Goal: Task Accomplishment & Management: Use online tool/utility

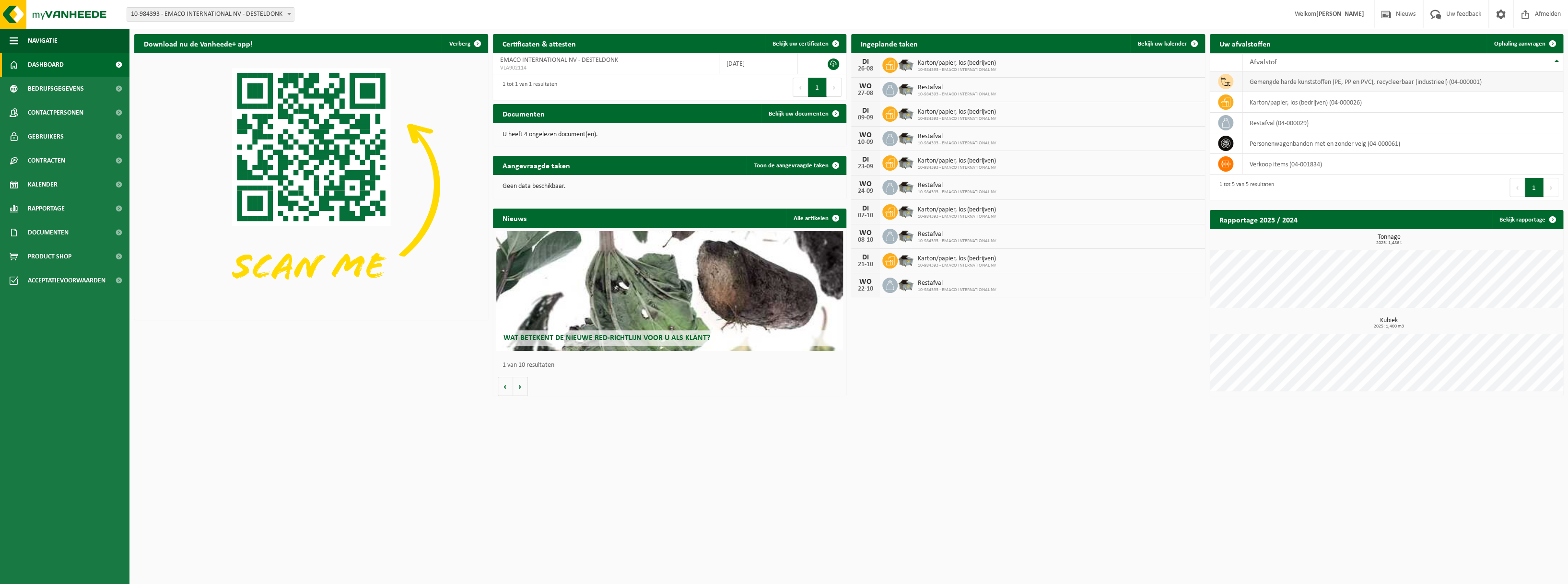
click at [1323, 83] on td "gemengde harde kunststoffen (PE, PP en PVC), recycleerbaar (industrieel) (04-00…" at bounding box center [1402, 82] width 321 height 21
click at [1516, 45] on span "Ophaling aanvragen" at bounding box center [1520, 44] width 51 height 6
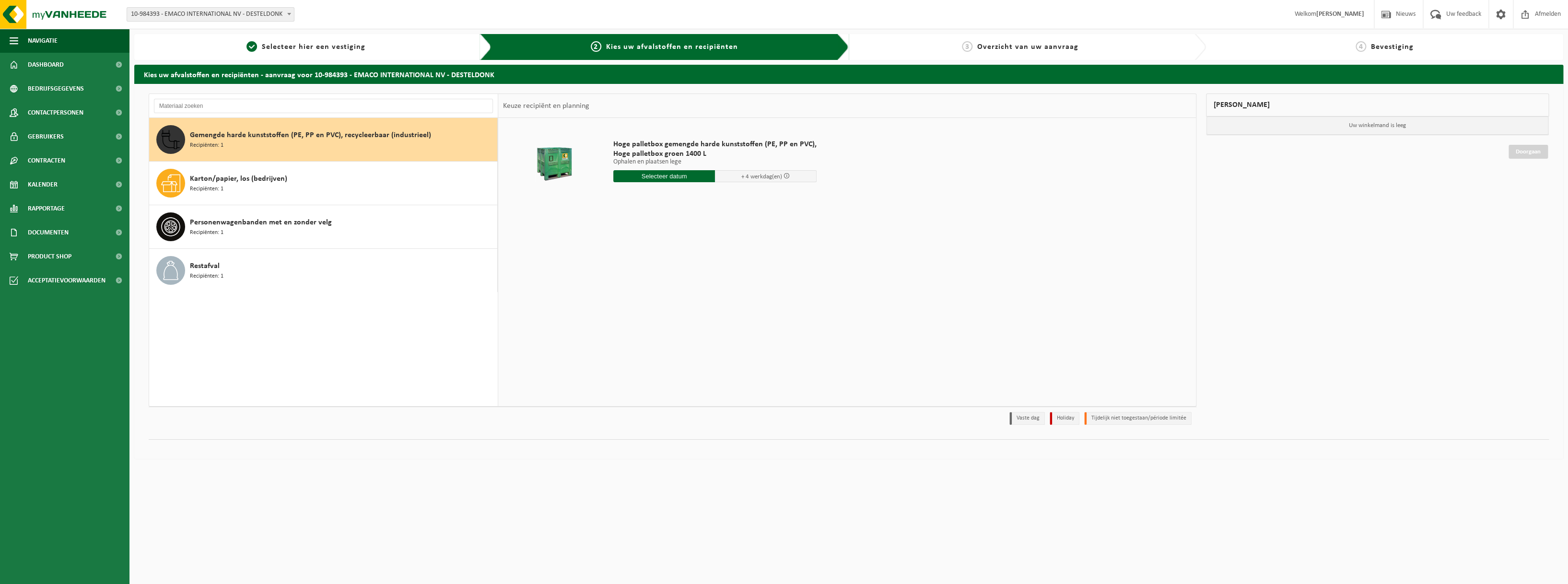
click at [673, 172] on input "text" at bounding box center [664, 176] width 102 height 12
click at [689, 294] on div "29" at bounding box center [690, 291] width 17 height 15
type input "Van [DATE]"
click at [645, 228] on button "In winkelmand" at bounding box center [640, 230] width 53 height 15
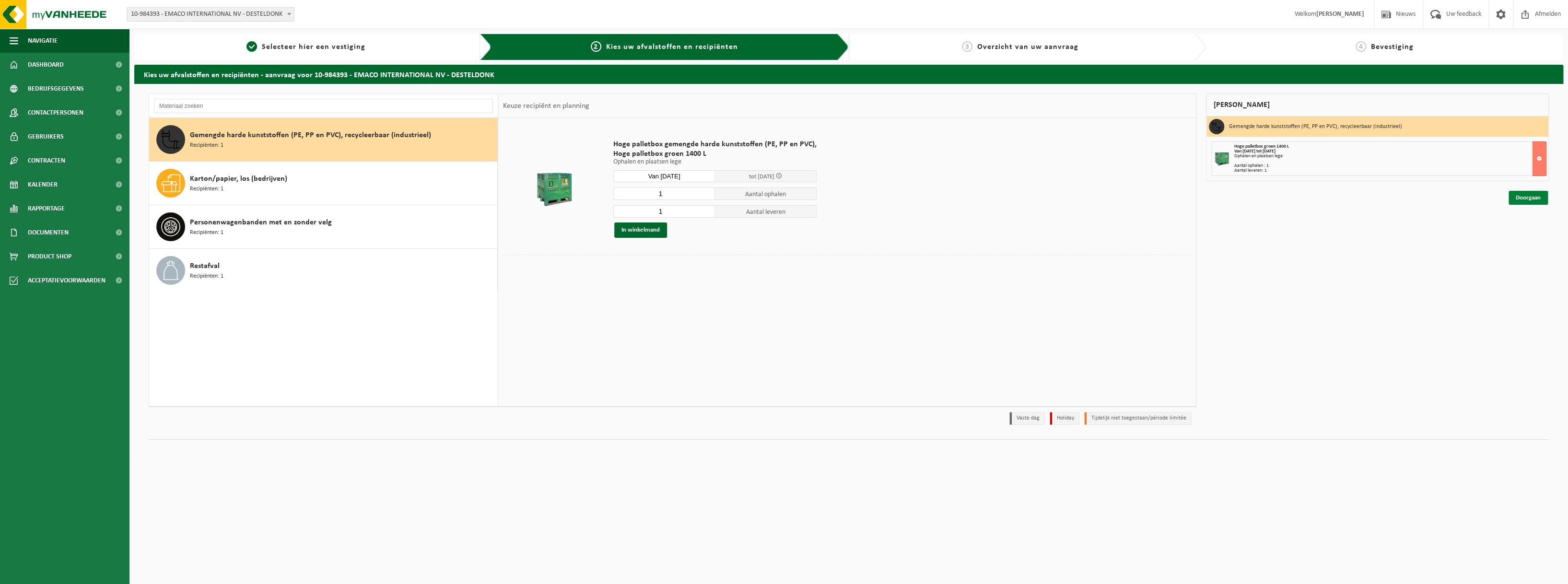
click at [1543, 198] on link "Doorgaan" at bounding box center [1528, 198] width 40 height 14
click at [1256, 159] on div "Hoge palletbox groen 1400 L Van 2025-08-29 tot 2025-09-04 Ophalen en plaatsen l…" at bounding box center [1390, 158] width 312 height 29
click at [1541, 161] on button at bounding box center [1539, 158] width 15 height 35
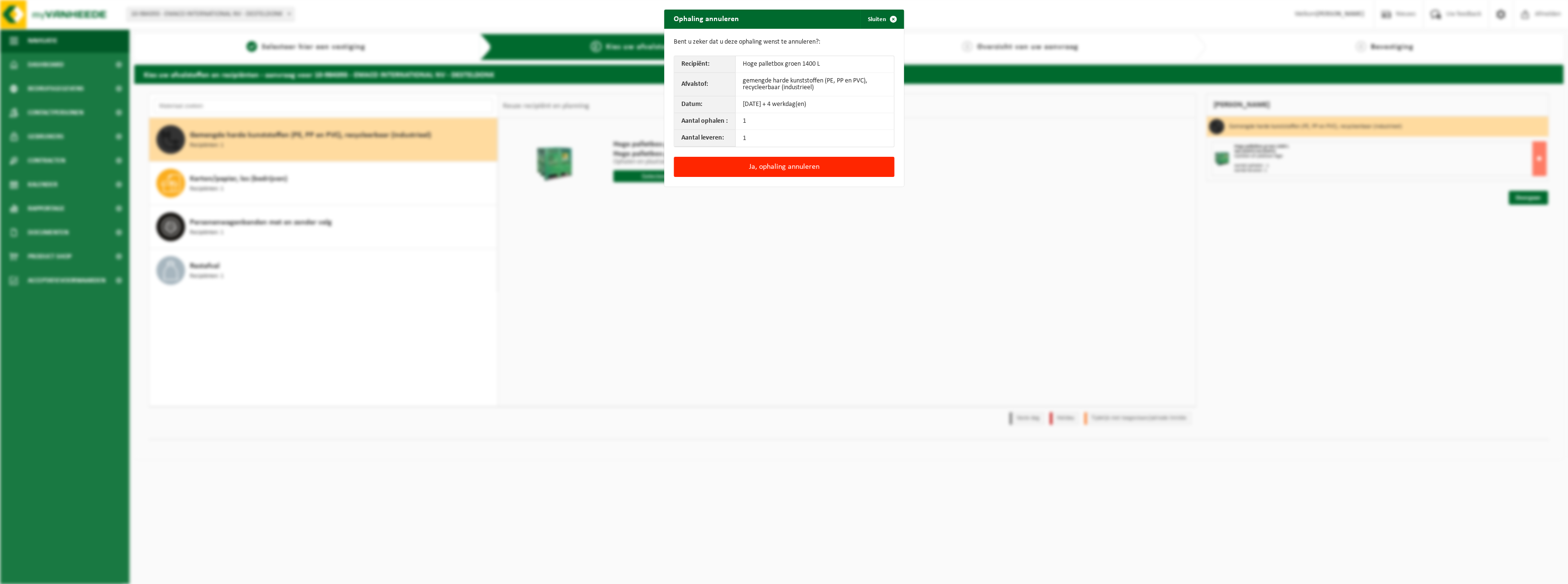
click at [750, 137] on td "1" at bounding box center [814, 138] width 158 height 17
click at [740, 139] on td "1" at bounding box center [814, 138] width 158 height 17
click at [765, 162] on button "Ja, ophaling annuleren" at bounding box center [784, 167] width 220 height 20
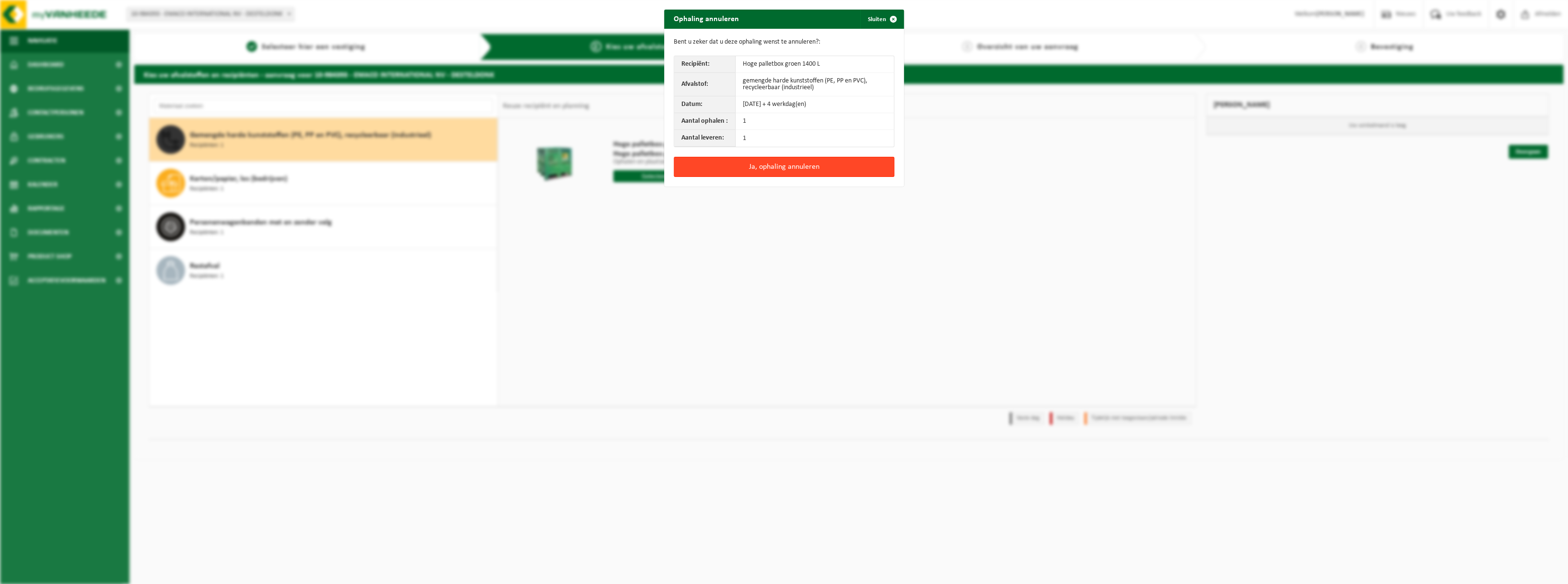
click at [767, 172] on div "Ja, ophaling annuleren" at bounding box center [784, 172] width 240 height 30
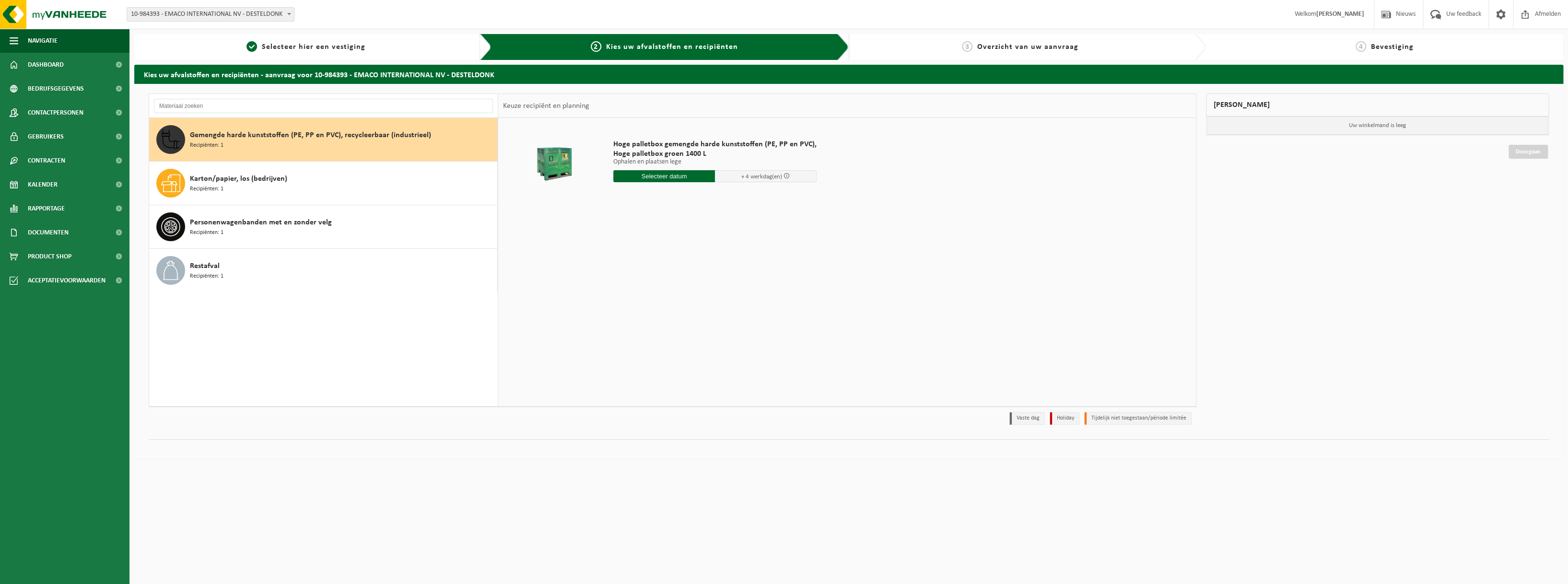
click at [658, 177] on input "text" at bounding box center [664, 176] width 102 height 12
click at [687, 294] on div "29" at bounding box center [690, 291] width 17 height 15
type input "Van 2025-08-29"
click at [688, 206] on input "1" at bounding box center [664, 211] width 102 height 12
click at [704, 213] on input "0" at bounding box center [664, 211] width 102 height 12
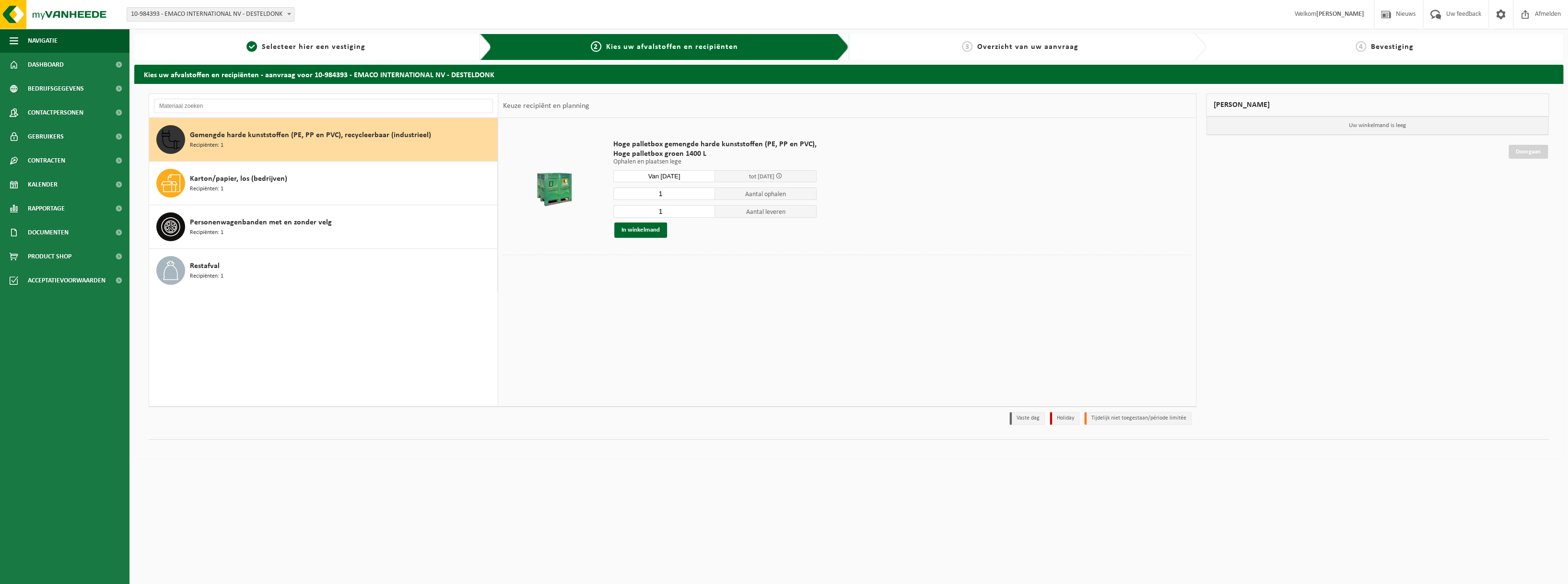
click at [704, 210] on input "1" at bounding box center [664, 211] width 102 height 12
click at [704, 210] on input "2" at bounding box center [664, 211] width 102 height 12
click at [658, 231] on button "In winkelmand" at bounding box center [640, 230] width 53 height 15
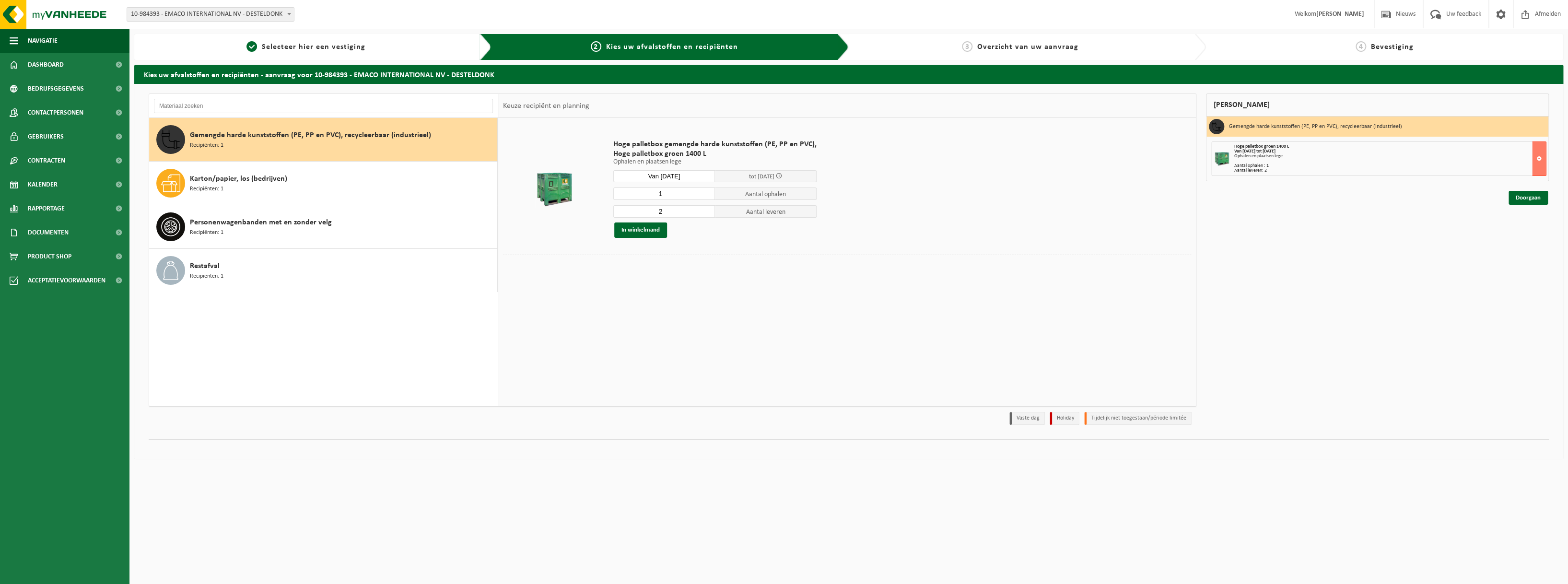
click at [698, 209] on input "2" at bounding box center [664, 211] width 102 height 12
type input "1"
click at [705, 214] on input "1" at bounding box center [664, 211] width 102 height 12
click at [661, 233] on button "In winkelmand" at bounding box center [640, 230] width 53 height 15
click at [1535, 198] on link "Doorgaan" at bounding box center [1528, 198] width 40 height 14
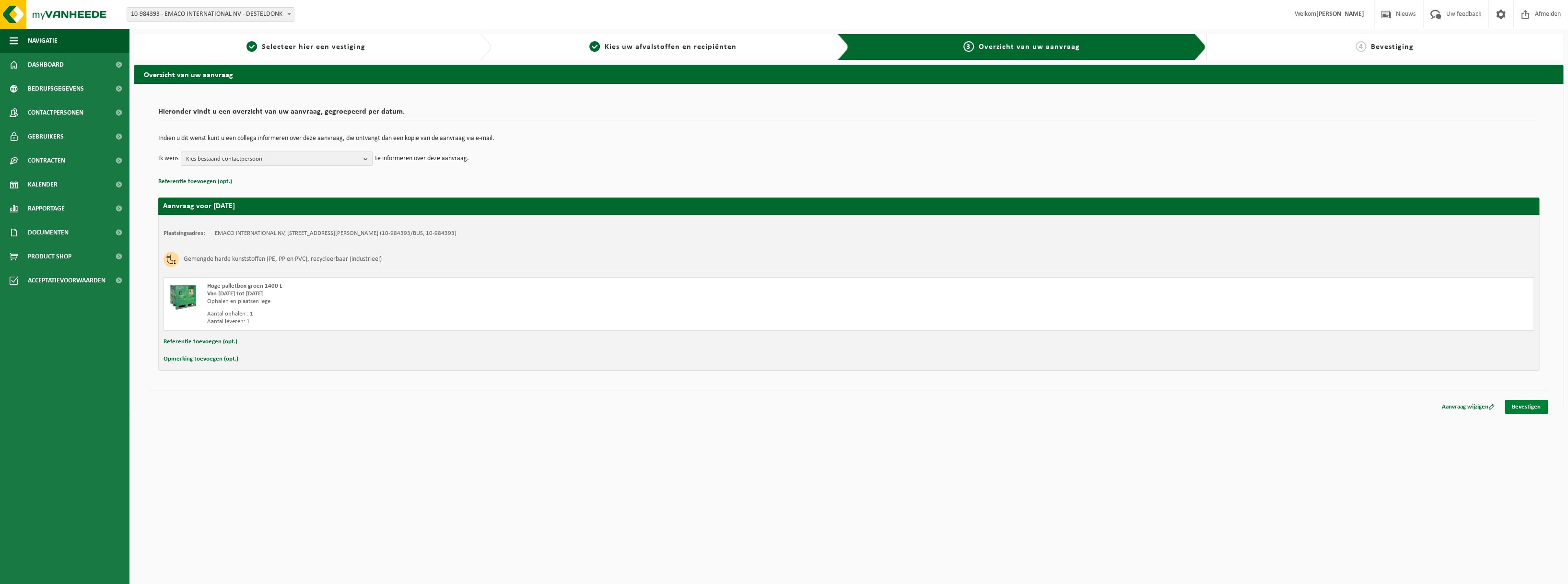
click at [1525, 407] on link "Bevestigen" at bounding box center [1526, 406] width 43 height 14
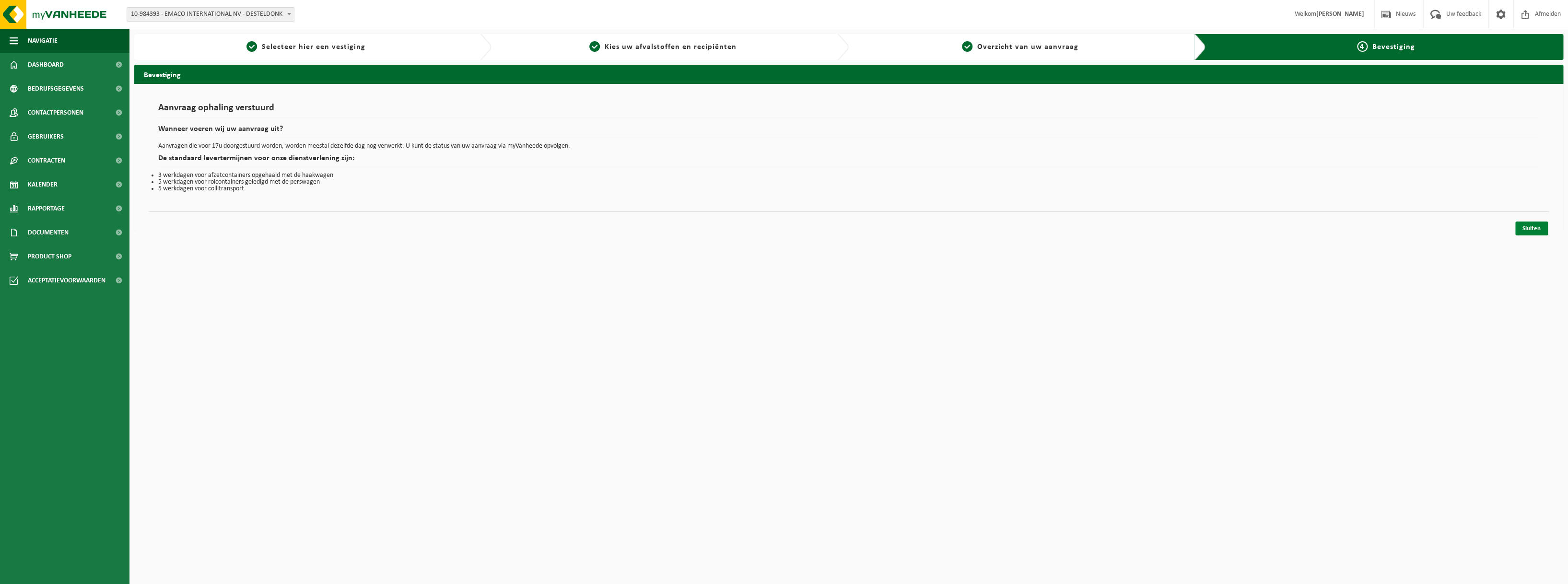
click at [1522, 224] on link "Sluiten" at bounding box center [1531, 228] width 33 height 14
